Goal: Task Accomplishment & Management: Manage account settings

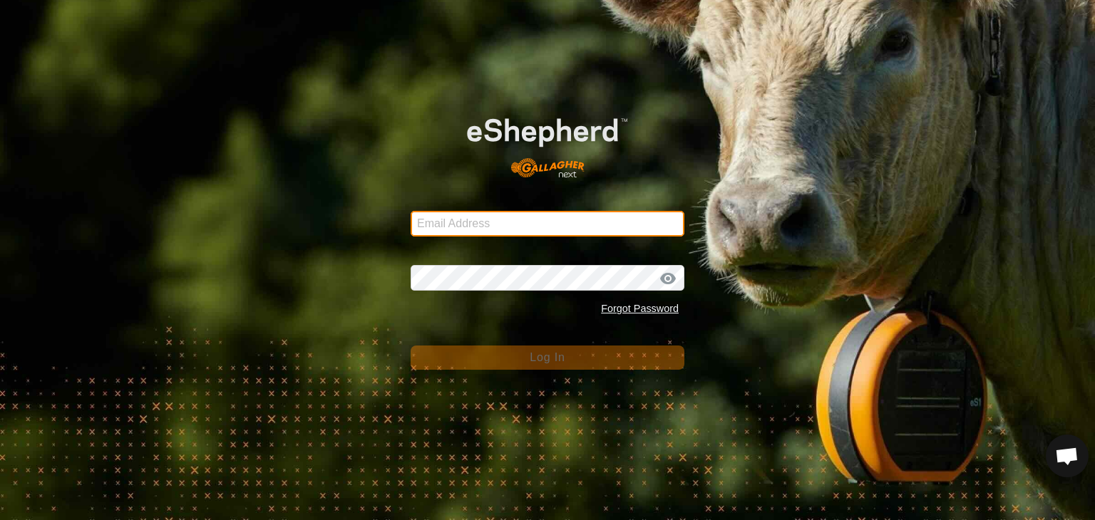
click at [536, 220] on input "Email Address" at bounding box center [548, 224] width 274 height 26
type input "[EMAIL_ADDRESS][DOMAIN_NAME]"
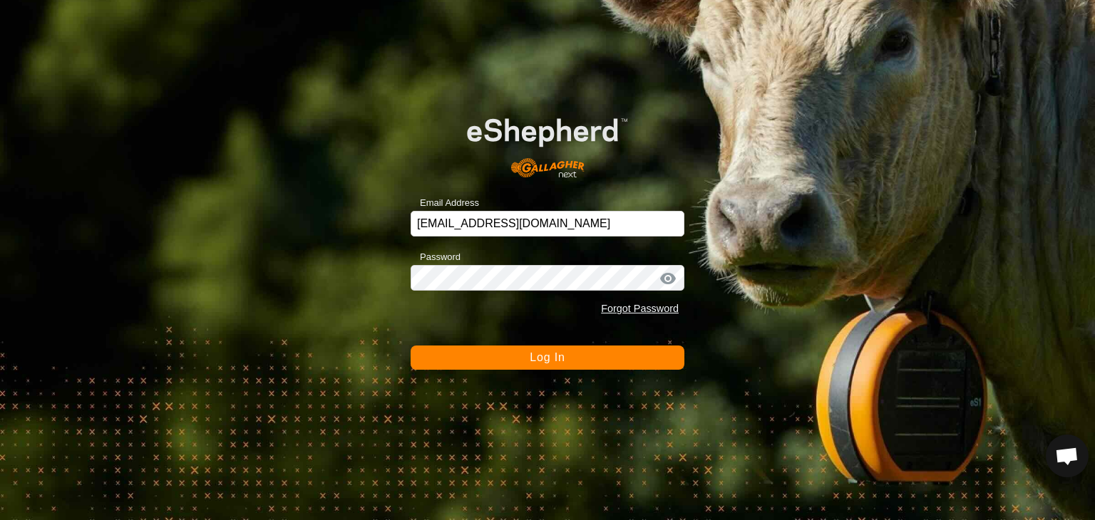
click at [621, 362] on button "Log In" at bounding box center [548, 358] width 274 height 24
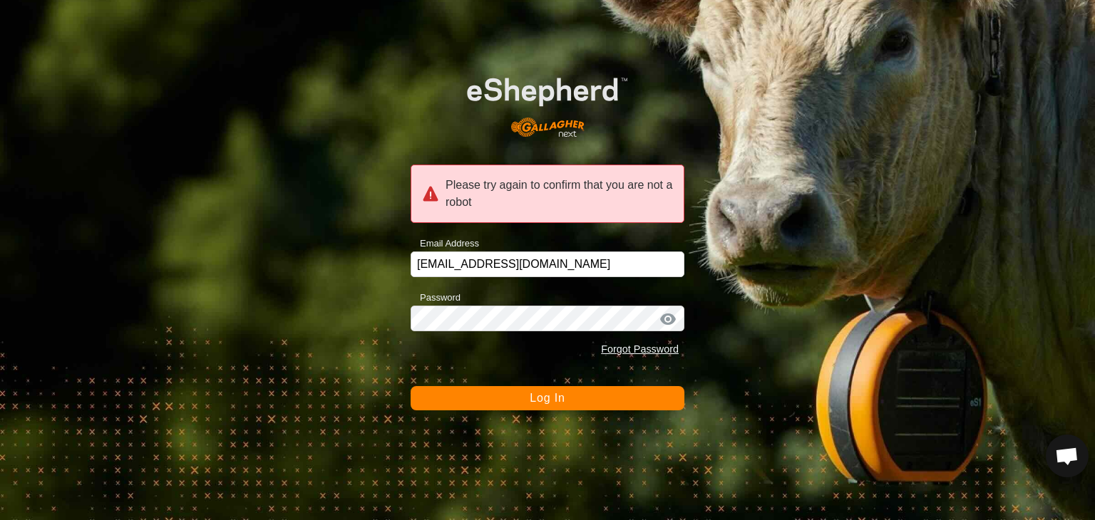
click at [564, 206] on div "Please try again to confirm that you are not a robot" at bounding box center [548, 194] width 274 height 58
